Goal: Navigation & Orientation: Go to known website

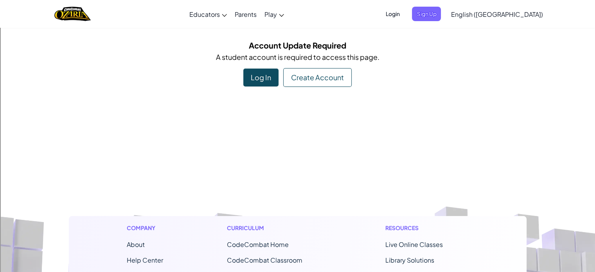
click at [404, 11] on span "Login" at bounding box center [392, 14] width 23 height 14
